Goal: Check status: Check status

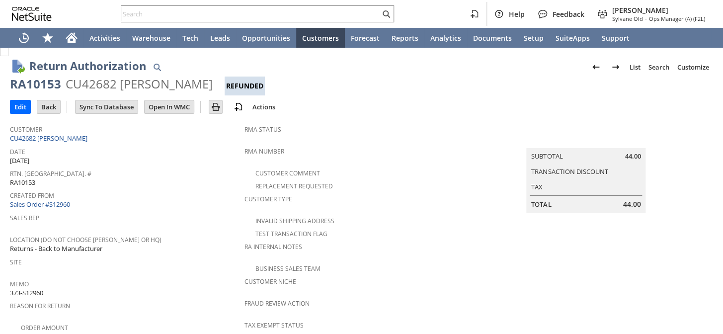
scroll to position [457, 0]
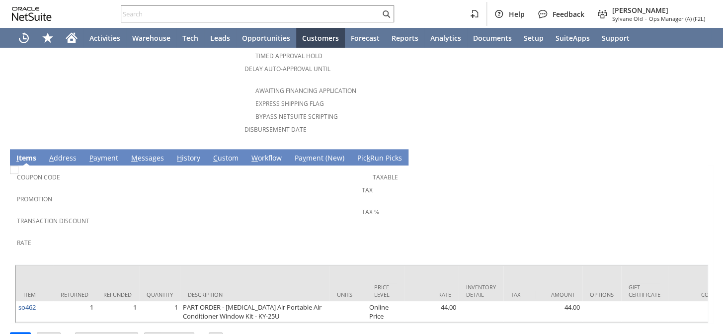
click at [26, 153] on link "I tems" at bounding box center [26, 158] width 25 height 11
click at [22, 153] on link "I tems" at bounding box center [26, 158] width 25 height 11
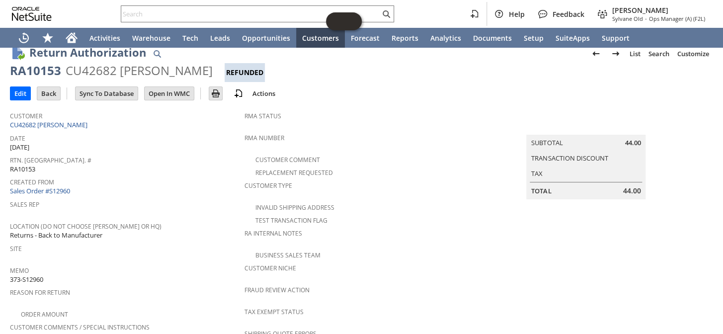
scroll to position [5, 0]
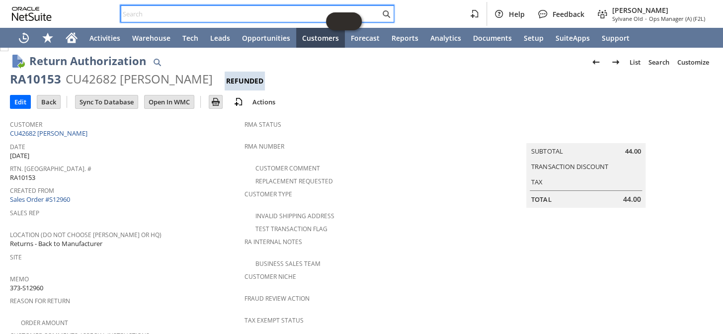
click at [210, 17] on input "text" at bounding box center [250, 14] width 259 height 12
paste input "RA10153"
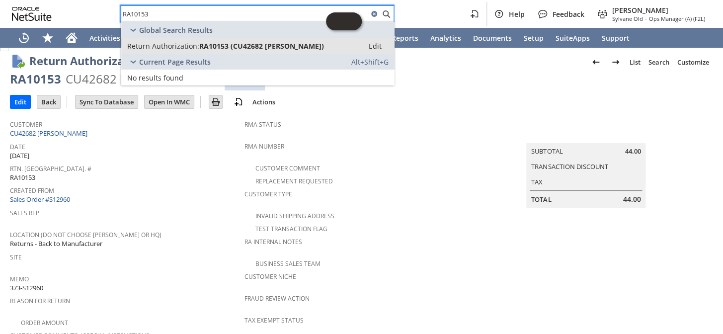
type input "RA10153"
click at [253, 43] on span "RA10153 (CU42682 Robert M. Scarpaci)" at bounding box center [261, 45] width 125 height 9
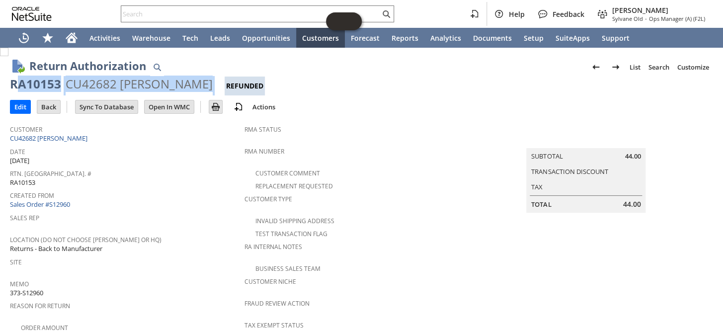
drag, startPoint x: 223, startPoint y: 83, endPoint x: 14, endPoint y: 81, distance: 209.2
click at [14, 81] on div "RA10153 CU42682 Robert M. Scarpaci Refunded" at bounding box center [361, 85] width 703 height 19
copy div "A10153 CU42682 Robert M. Scarpaci"
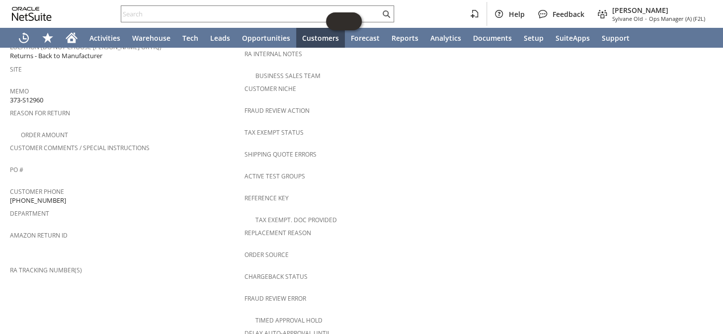
scroll to position [186, 0]
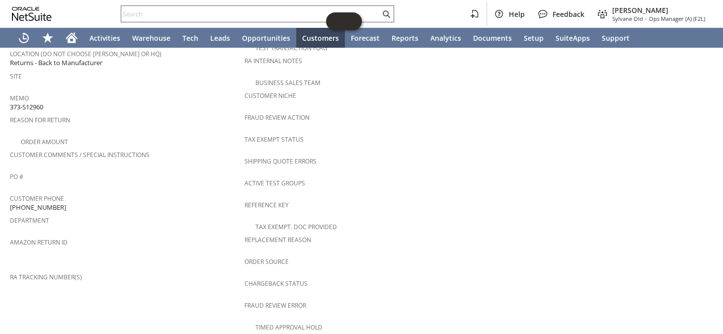
click at [184, 17] on input "text" at bounding box center [250, 14] width 259 height 12
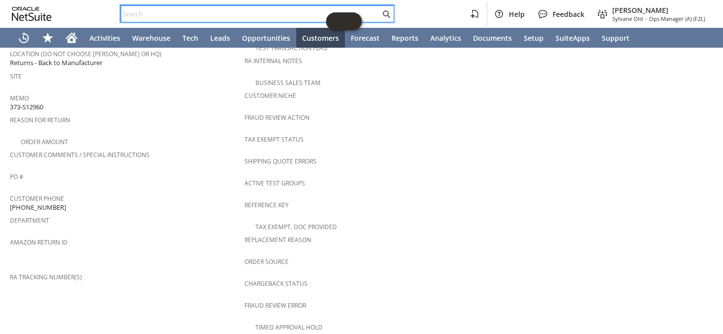
paste input "RA10153"
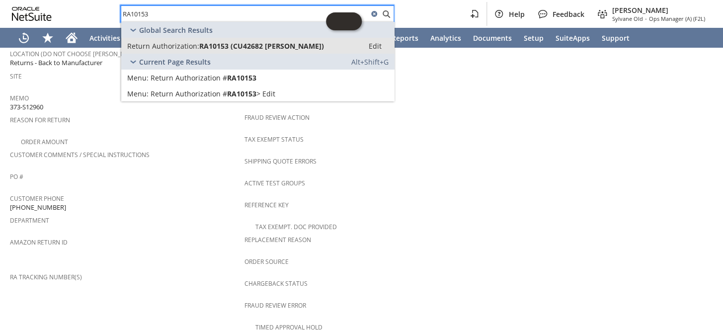
type input "RA10153"
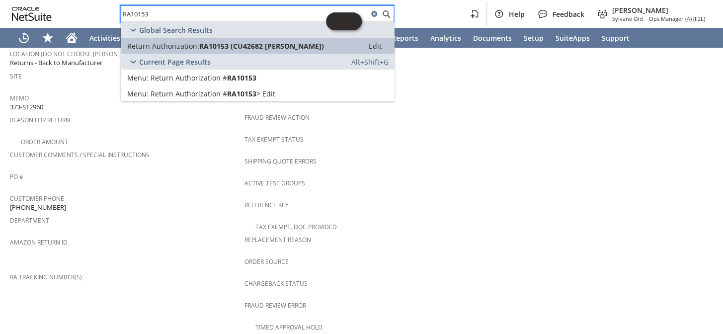
click at [205, 43] on span "RA10153 (CU42682 Robert M. Scarpaci)" at bounding box center [261, 45] width 125 height 9
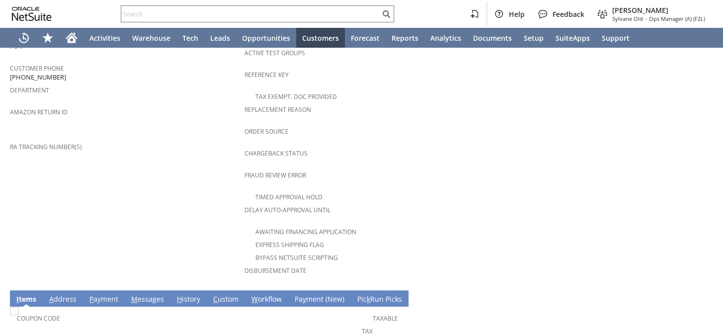
scroll to position [457, 0]
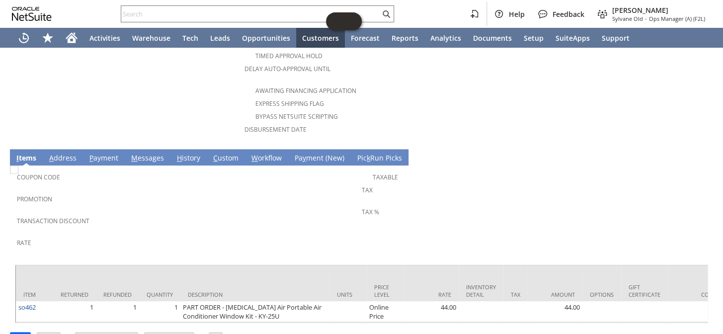
click at [193, 153] on link "H istory" at bounding box center [188, 158] width 28 height 11
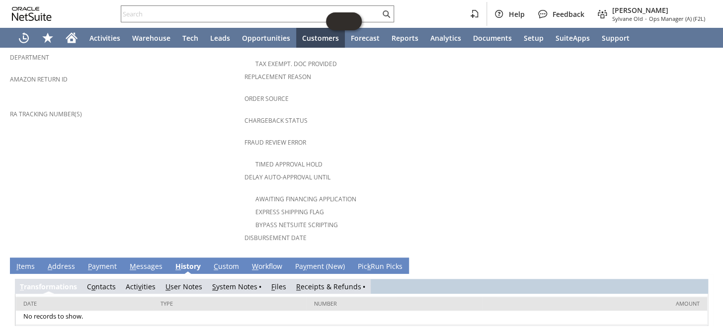
scroll to position [0, 0]
click at [243, 282] on link "S ystem Notes" at bounding box center [234, 286] width 45 height 9
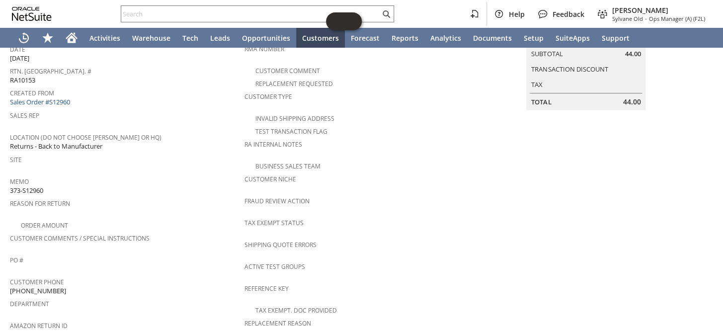
scroll to position [91, 0]
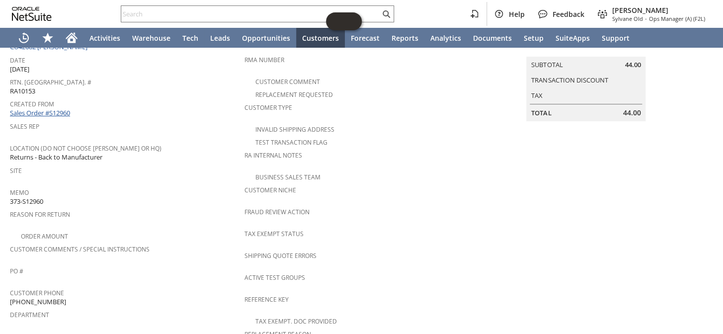
click at [61, 108] on link "Sales Order #S12960" at bounding box center [41, 112] width 63 height 9
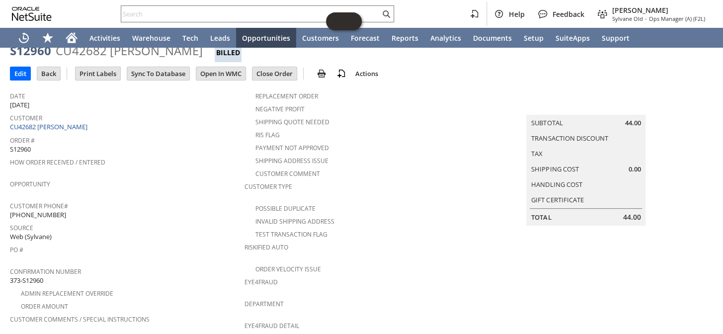
scroll to position [45, 0]
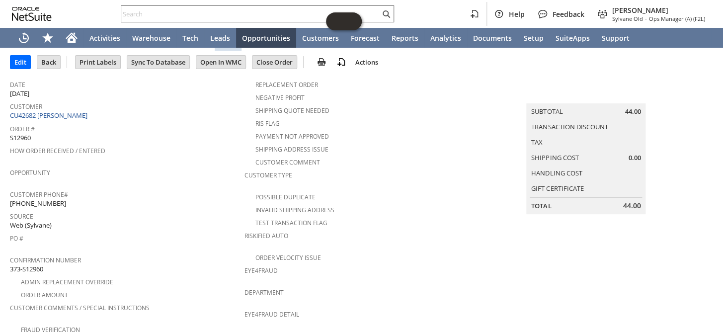
click at [179, 18] on input "text" at bounding box center [250, 14] width 259 height 12
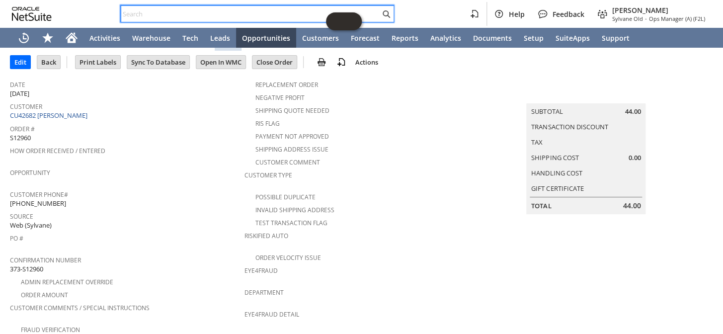
paste input "RA10153"
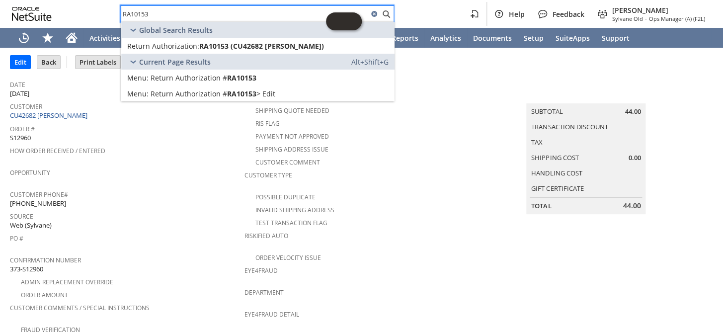
type input "RA10153"
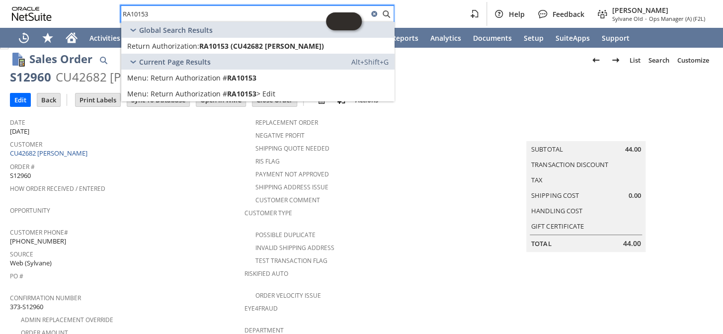
scroll to position [0, 0]
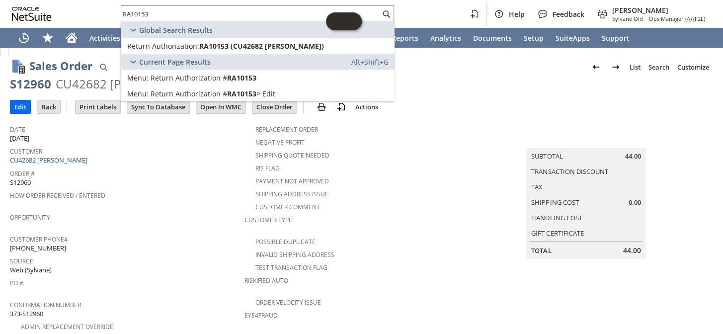
click at [188, 261] on div "Source Web (Sylvane)" at bounding box center [125, 264] width 230 height 21
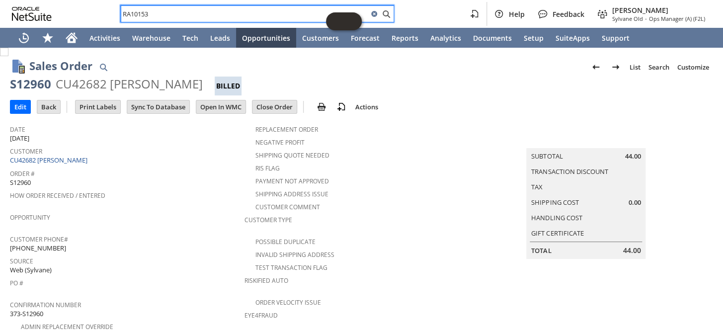
click at [211, 15] on input "RA10153" at bounding box center [244, 14] width 247 height 12
drag, startPoint x: 211, startPoint y: 15, endPoint x: 177, endPoint y: 20, distance: 34.1
click at [177, 20] on div "RA10153" at bounding box center [257, 13] width 273 height 17
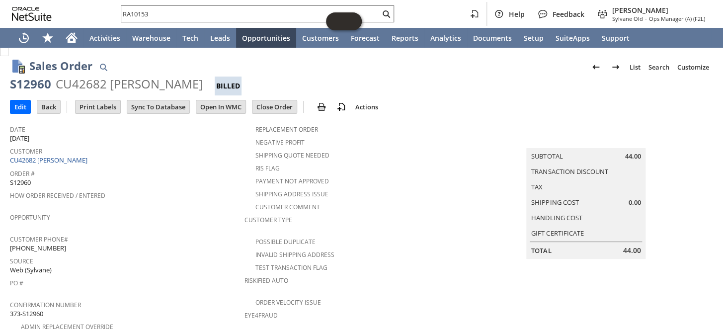
click at [390, 15] on icon "Search" at bounding box center [386, 14] width 12 height 12
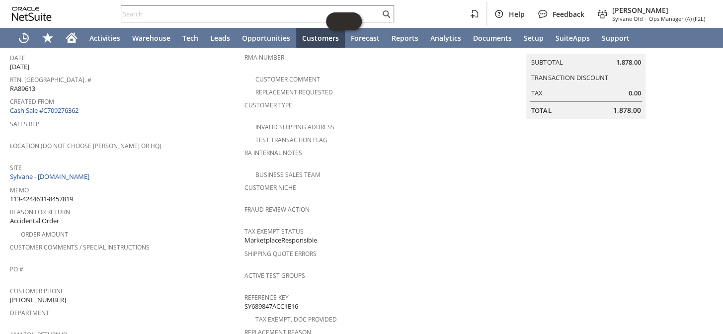
scroll to position [45, 0]
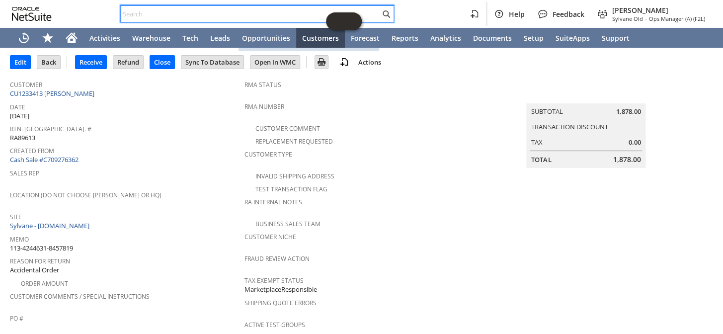
click at [228, 15] on input "text" at bounding box center [250, 14] width 259 height 12
paste input "RA10109"
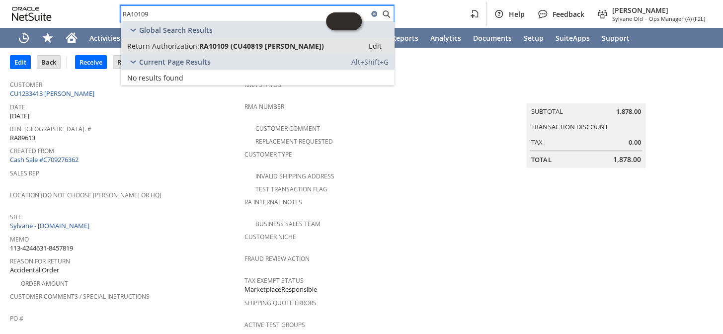
type input "RA10109"
click at [218, 44] on span "RA10109 (CU40819 JOHN CICHY)" at bounding box center [261, 45] width 125 height 9
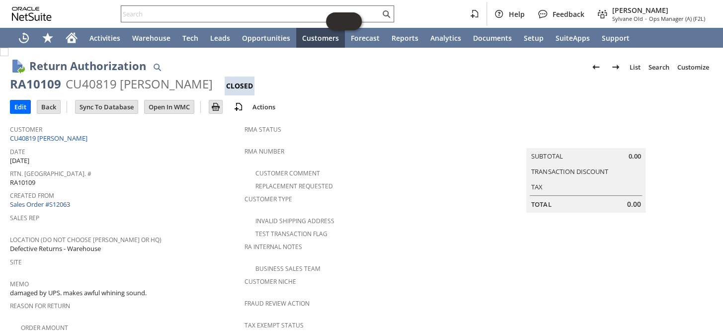
click at [227, 11] on input "text" at bounding box center [250, 14] width 259 height 12
